Goal: Entertainment & Leisure: Consume media (video, audio)

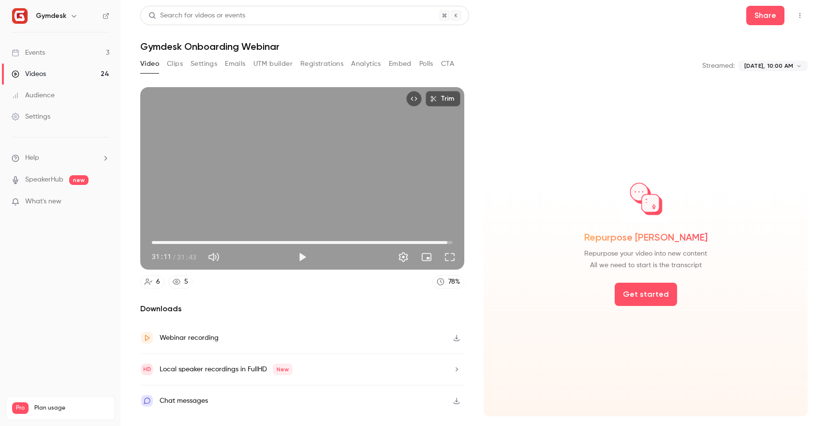
click at [301, 253] on button "Play" at bounding box center [302, 256] width 19 height 19
click at [299, 258] on button "Play" at bounding box center [302, 256] width 19 height 19
click at [160, 249] on span "01:44" at bounding box center [302, 242] width 301 height 15
drag, startPoint x: 174, startPoint y: 243, endPoint x: 117, endPoint y: 246, distance: 57.6
click at [117, 246] on div "**********" at bounding box center [413, 213] width 827 height 426
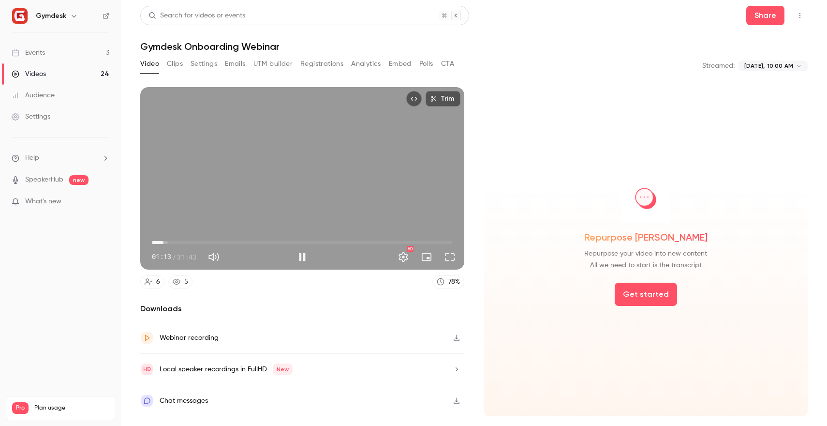
click at [164, 242] on span "01:13" at bounding box center [302, 242] width 301 height 15
click at [157, 245] on span "00:30" at bounding box center [302, 242] width 301 height 15
click at [309, 188] on div "Trim 00:30 00:30 / 31:43 HD" at bounding box center [302, 178] width 324 height 182
click at [300, 262] on button "Pause" at bounding box center [302, 256] width 19 height 19
click at [300, 258] on button "Pause" at bounding box center [302, 256] width 19 height 19
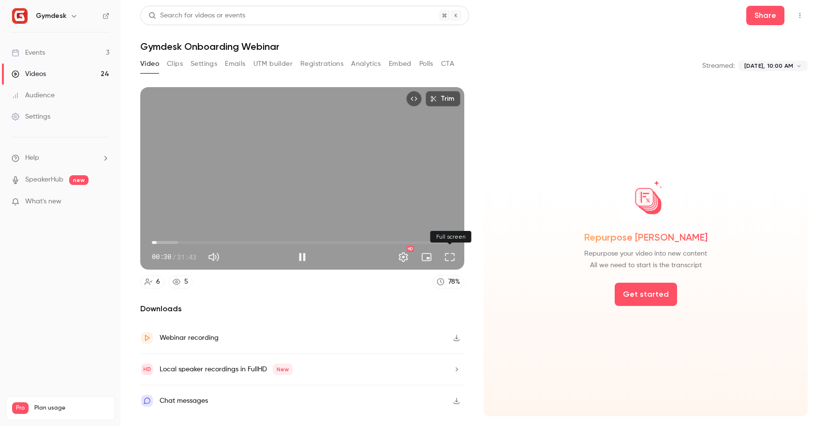
click at [448, 256] on button "Full screen" at bounding box center [449, 256] width 19 height 19
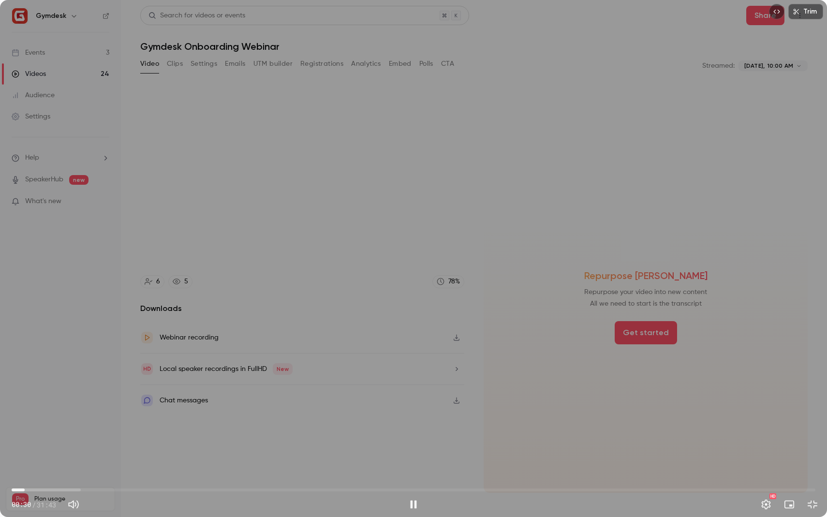
click at [425, 310] on div "Trim 00:30 00:30 / 31:43 HD" at bounding box center [413, 258] width 827 height 517
click at [418, 425] on button "Pause" at bounding box center [413, 504] width 19 height 19
click at [413, 425] on button "Pause" at bounding box center [413, 504] width 19 height 19
click at [414, 425] on button "Pause" at bounding box center [413, 504] width 19 height 19
click at [49, 425] on span "00:30" at bounding box center [414, 489] width 804 height 15
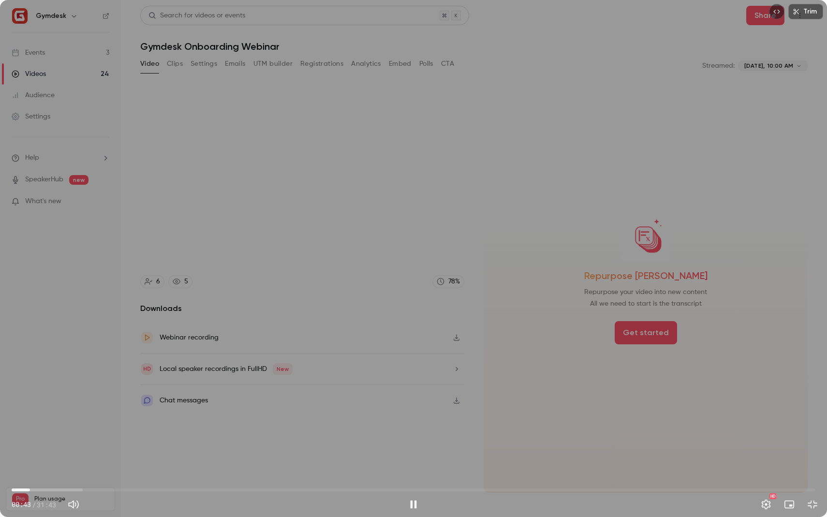
click at [30, 425] on span "00:43" at bounding box center [414, 489] width 804 height 15
type input "***"
click at [15, 425] on span "00:06" at bounding box center [414, 489] width 804 height 15
click at [326, 293] on div "Trim 00:06 00:06 / 31:43 HD" at bounding box center [413, 258] width 827 height 517
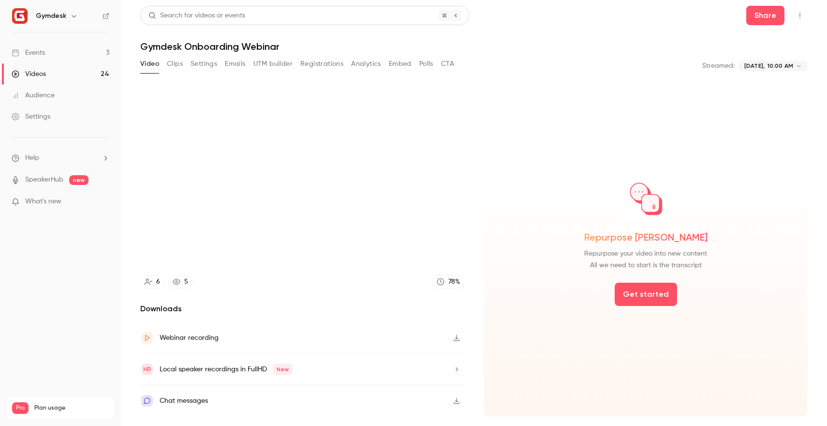
click at [319, 175] on div "Trim 00:06 00:06 / 31:43 HD" at bounding box center [302, 178] width 324 height 182
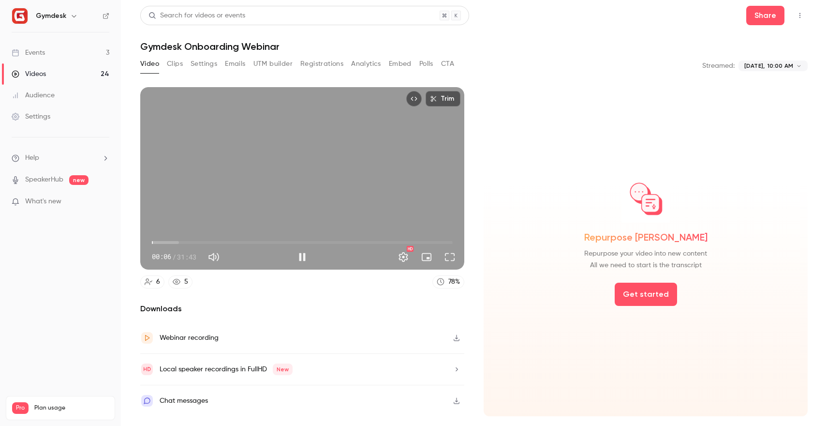
click at [302, 269] on div "00:06 00:06 / 31:43 HD" at bounding box center [302, 249] width 324 height 41
click at [301, 259] on button "Pause" at bounding box center [302, 256] width 19 height 19
click at [298, 260] on button "Play" at bounding box center [302, 256] width 19 height 19
click at [160, 241] on span "00:00" at bounding box center [302, 242] width 301 height 15
drag, startPoint x: 160, startPoint y: 241, endPoint x: 146, endPoint y: 241, distance: 14.0
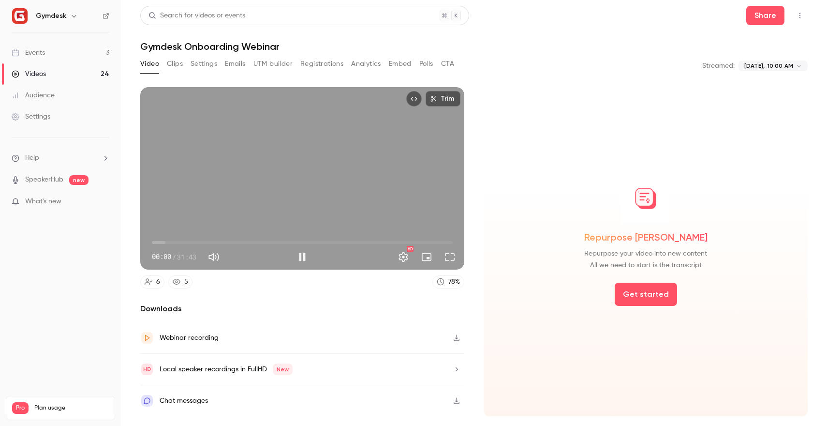
click at [146, 241] on div "00:00 00:00 / 31:43 HD" at bounding box center [302, 249] width 324 height 41
click at [305, 257] on button "Pause" at bounding box center [302, 256] width 19 height 19
type input "****"
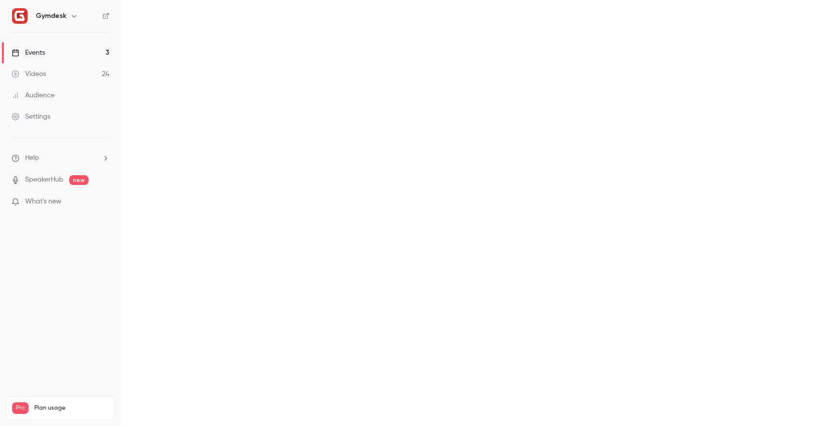
click at [149, 69] on main "Search for videos or events New video Schedule Events Upcoming Past Recurring" at bounding box center [474, 213] width 706 height 426
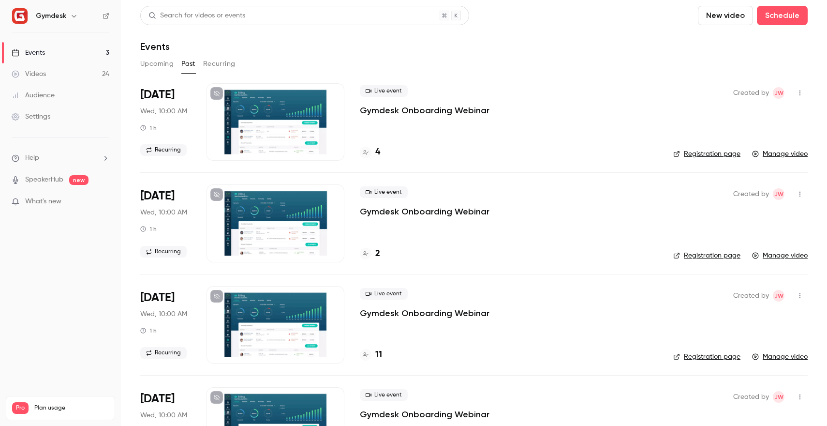
click at [157, 65] on button "Upcoming" at bounding box center [156, 63] width 33 height 15
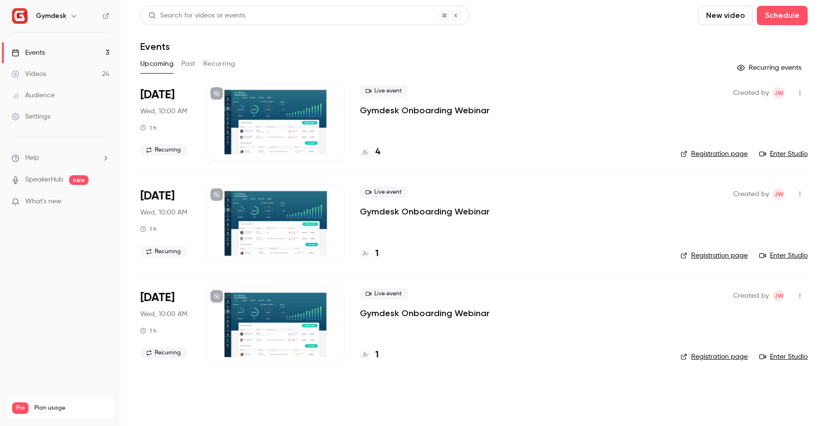
click at [264, 119] on div at bounding box center [276, 121] width 138 height 77
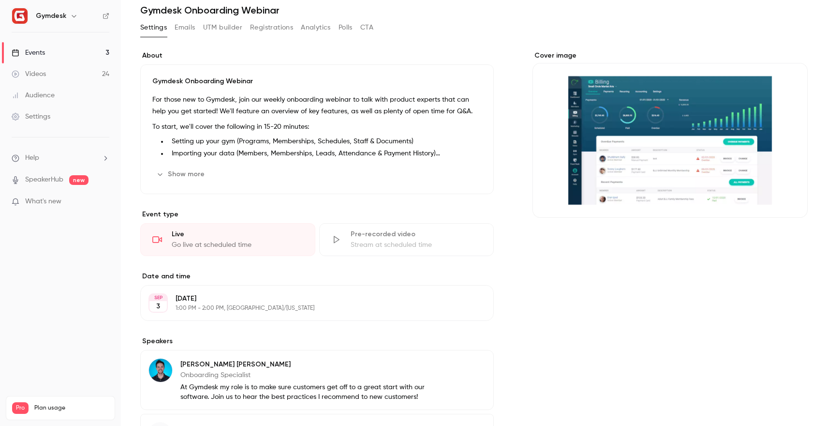
scroll to position [74, 0]
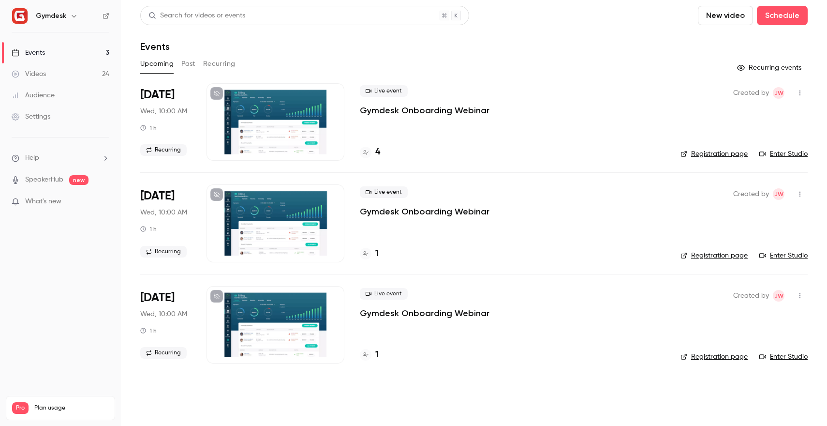
click at [783, 153] on link "Enter Studio" at bounding box center [784, 154] width 48 height 10
